Goal: Task Accomplishment & Management: Use online tool/utility

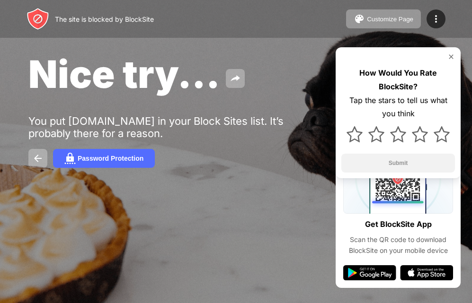
click at [452, 54] on img at bounding box center [451, 57] width 8 height 8
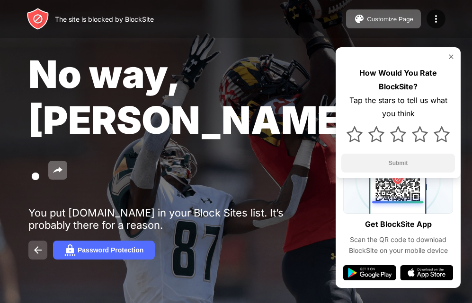
click at [39, 245] on img at bounding box center [37, 250] width 11 height 11
